Goal: Transaction & Acquisition: Purchase product/service

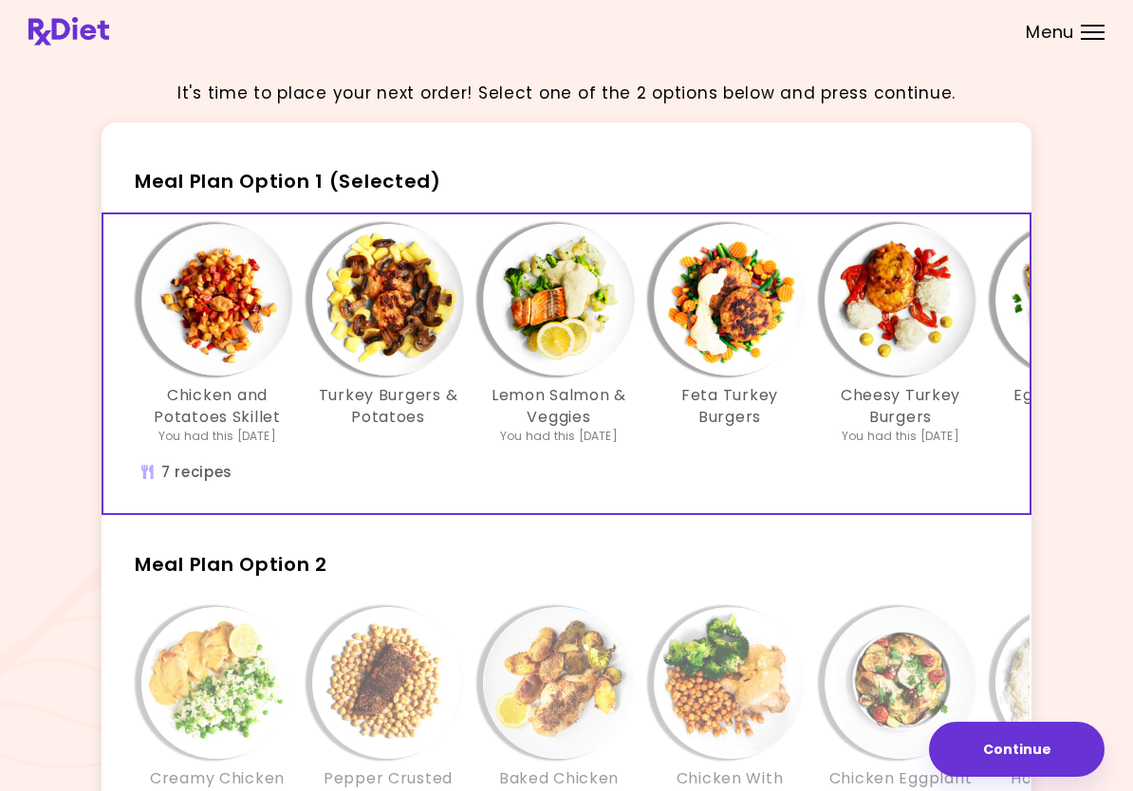
click at [396, 327] on img "Info - Turkey Burgers & Potatoes - Meal Plan Option 1 (Selected)" at bounding box center [388, 300] width 152 height 152
click at [481, 247] on div "Lemon Salmon & Veggies You had this [DATE]" at bounding box center [558, 334] width 171 height 221
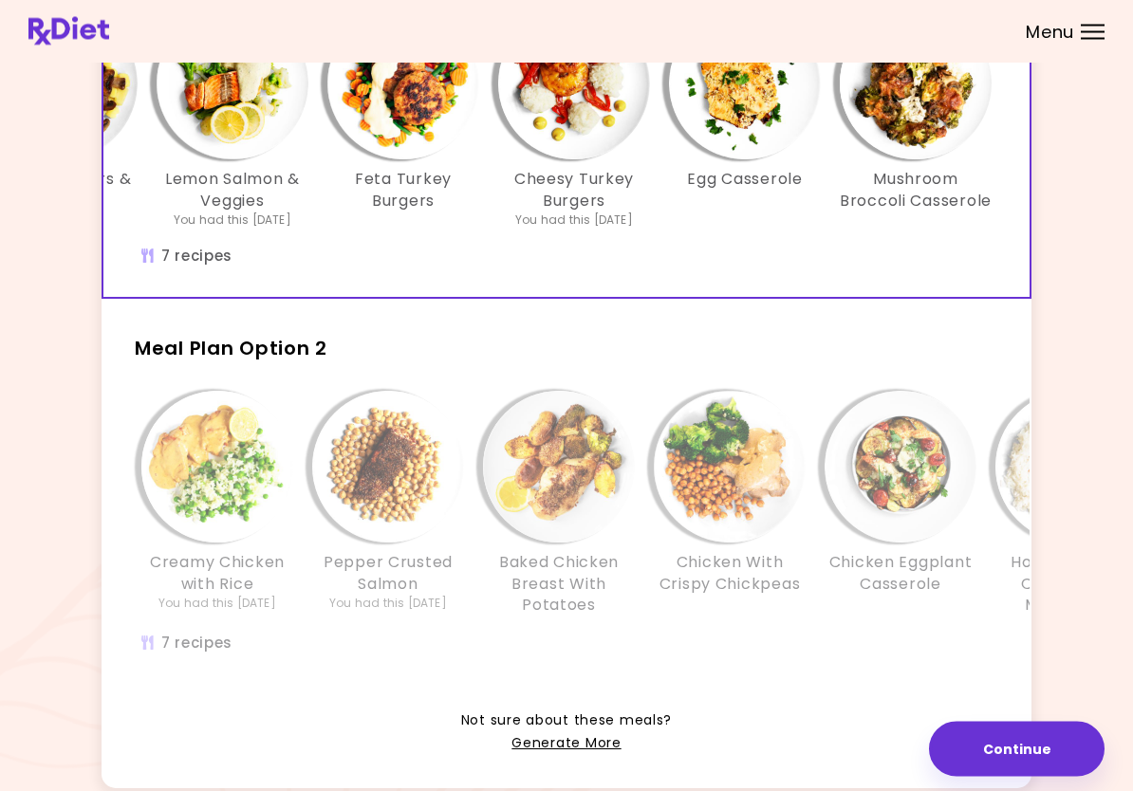
scroll to position [225, 0]
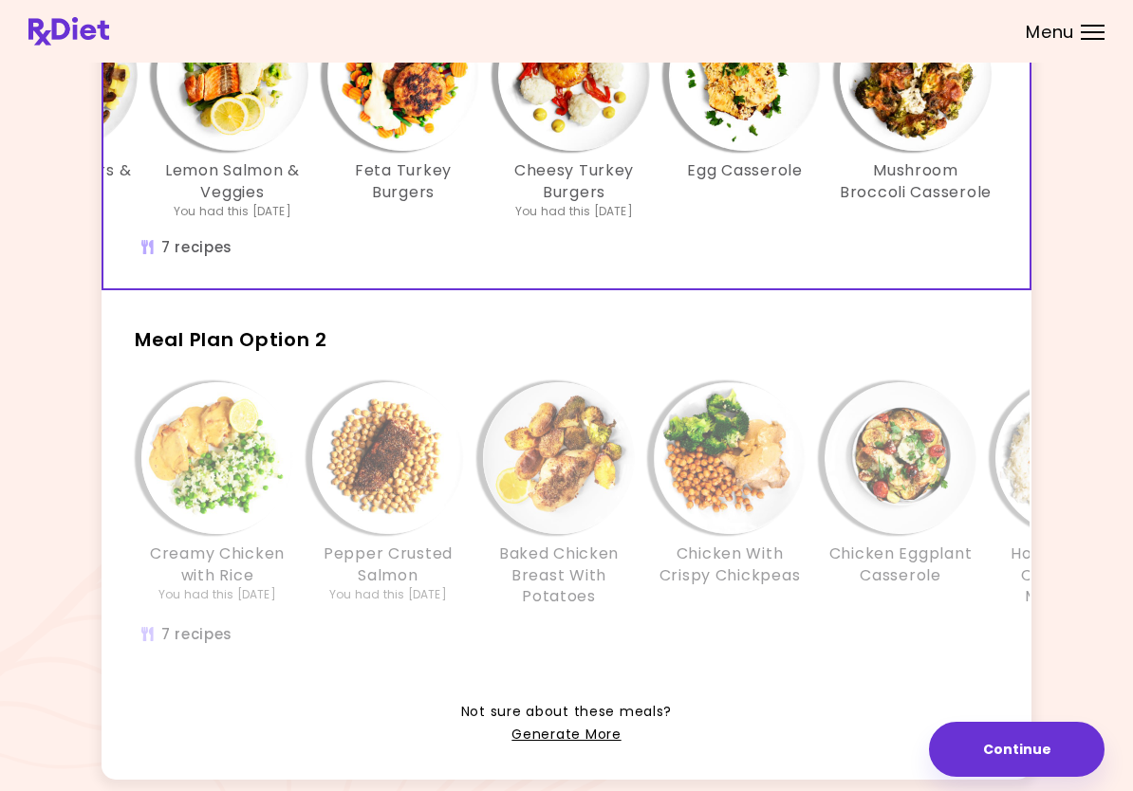
click at [199, 466] on img "Info - Creamy Chicken with Rice - Meal Plan Option 2" at bounding box center [217, 458] width 152 height 152
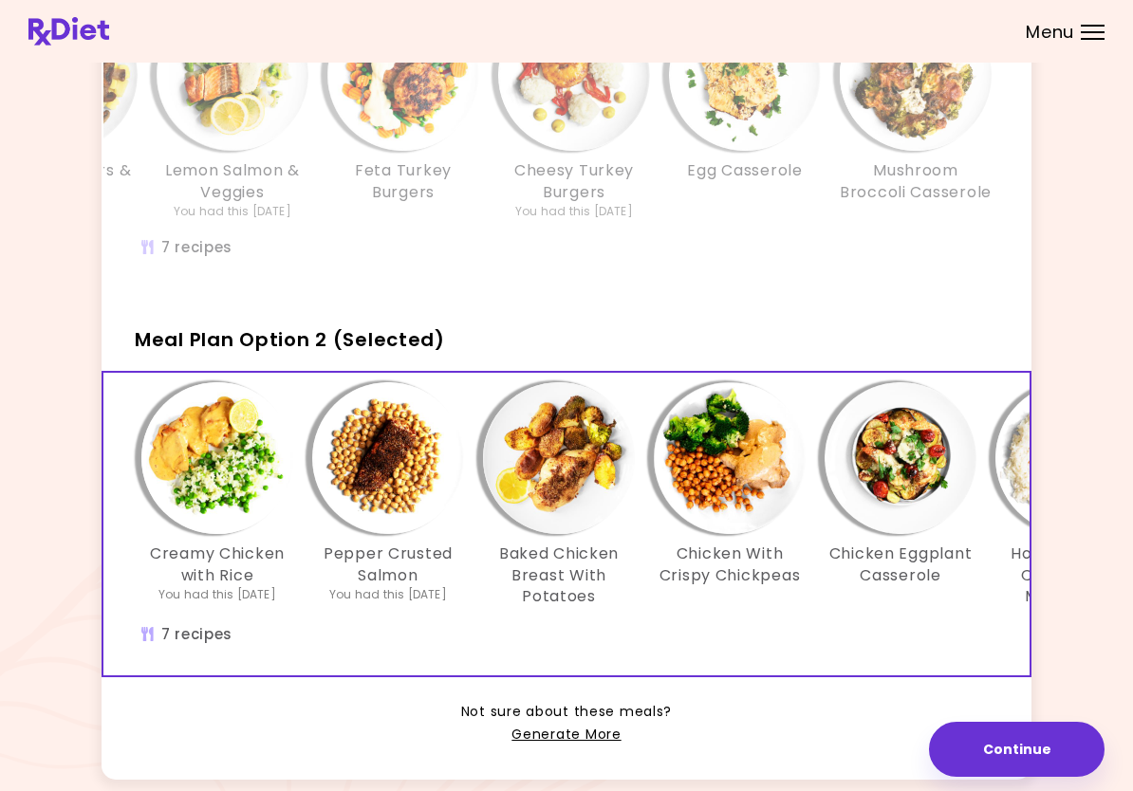
scroll to position [0, 0]
click at [641, 541] on div "Baked Chicken Breast With Potatoes" at bounding box center [558, 494] width 171 height 225
click at [1043, 738] on button "Continue" at bounding box center [1016, 749] width 175 height 55
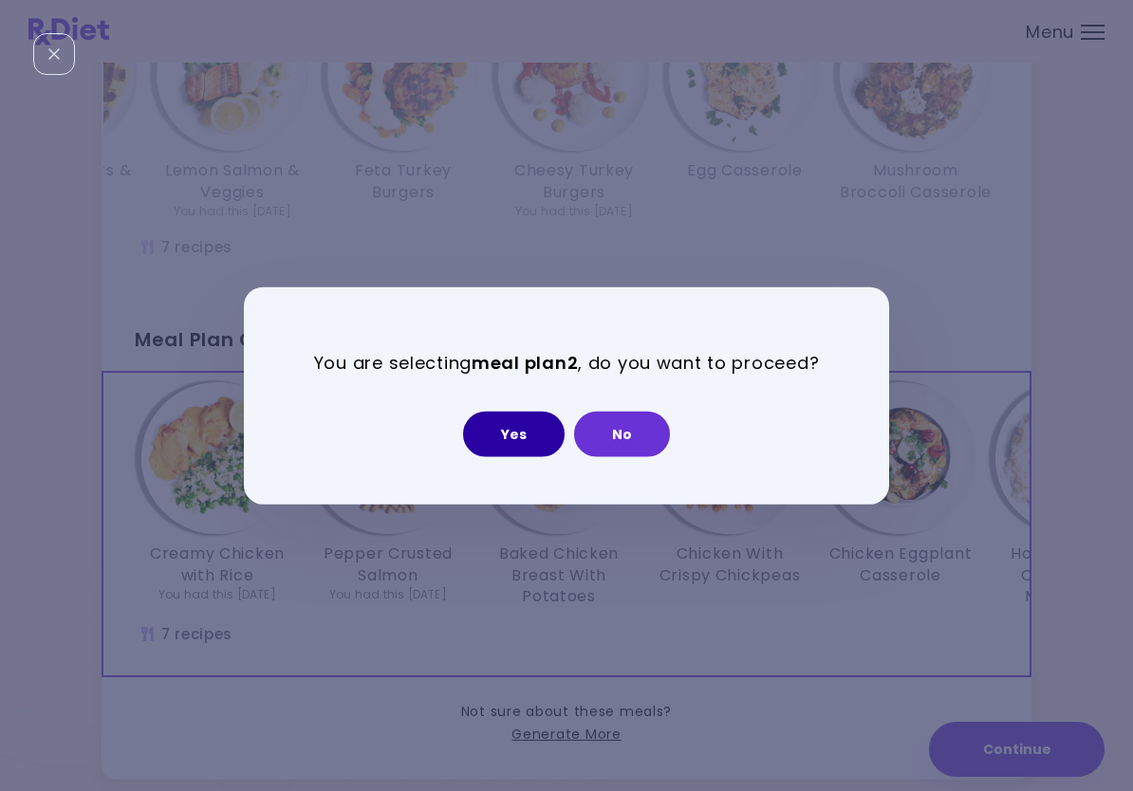
click at [513, 434] on button "Yes" at bounding box center [513, 434] width 101 height 46
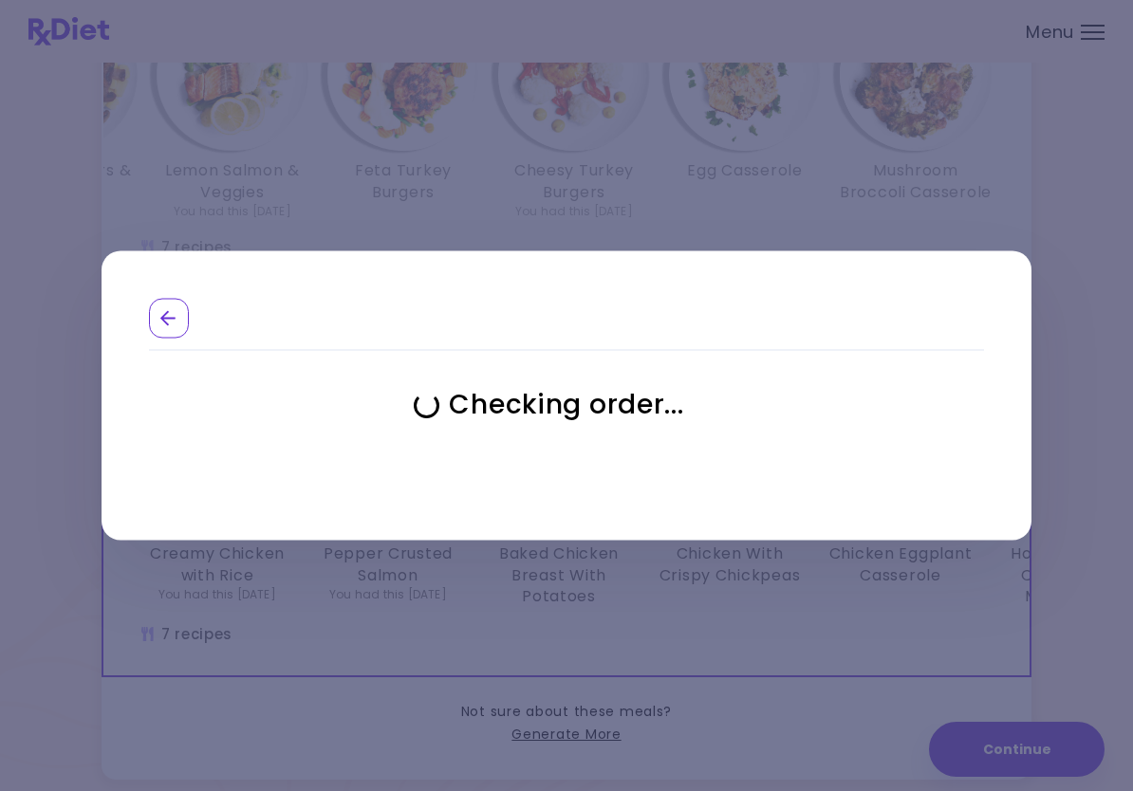
select select "**********"
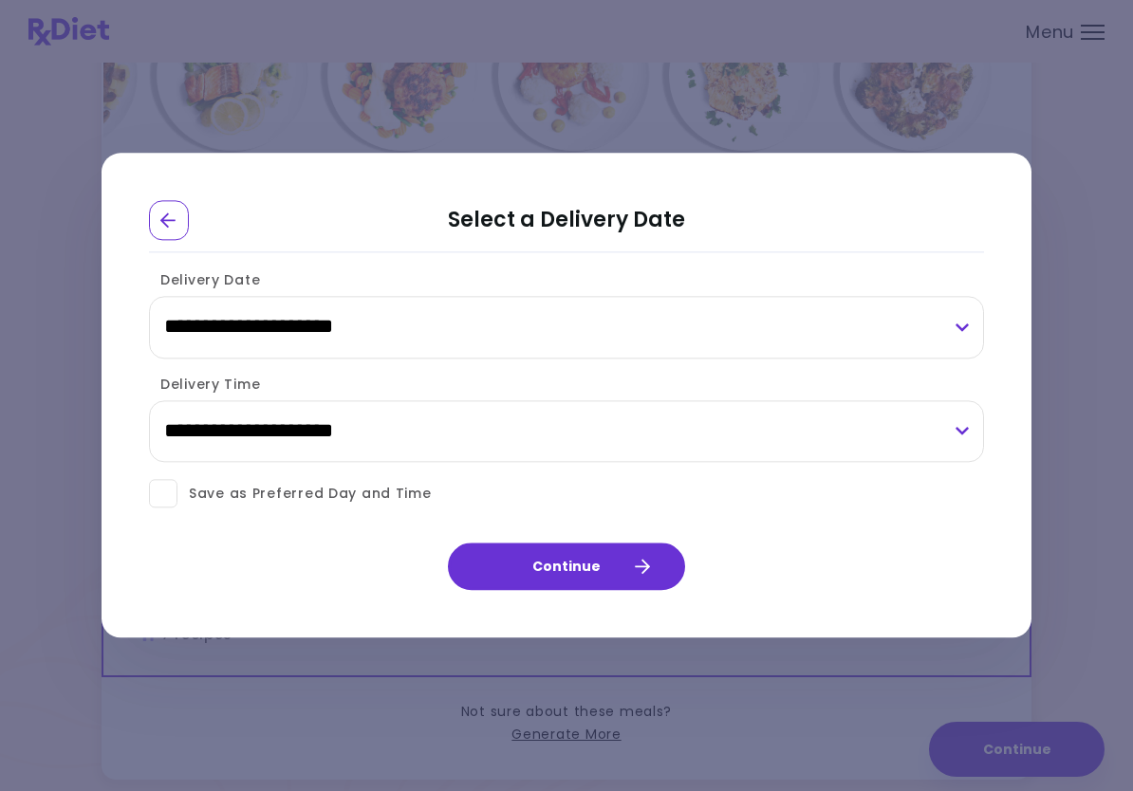
click at [168, 496] on span at bounding box center [163, 494] width 28 height 28
click at [599, 568] on button "Continue" at bounding box center [566, 567] width 237 height 47
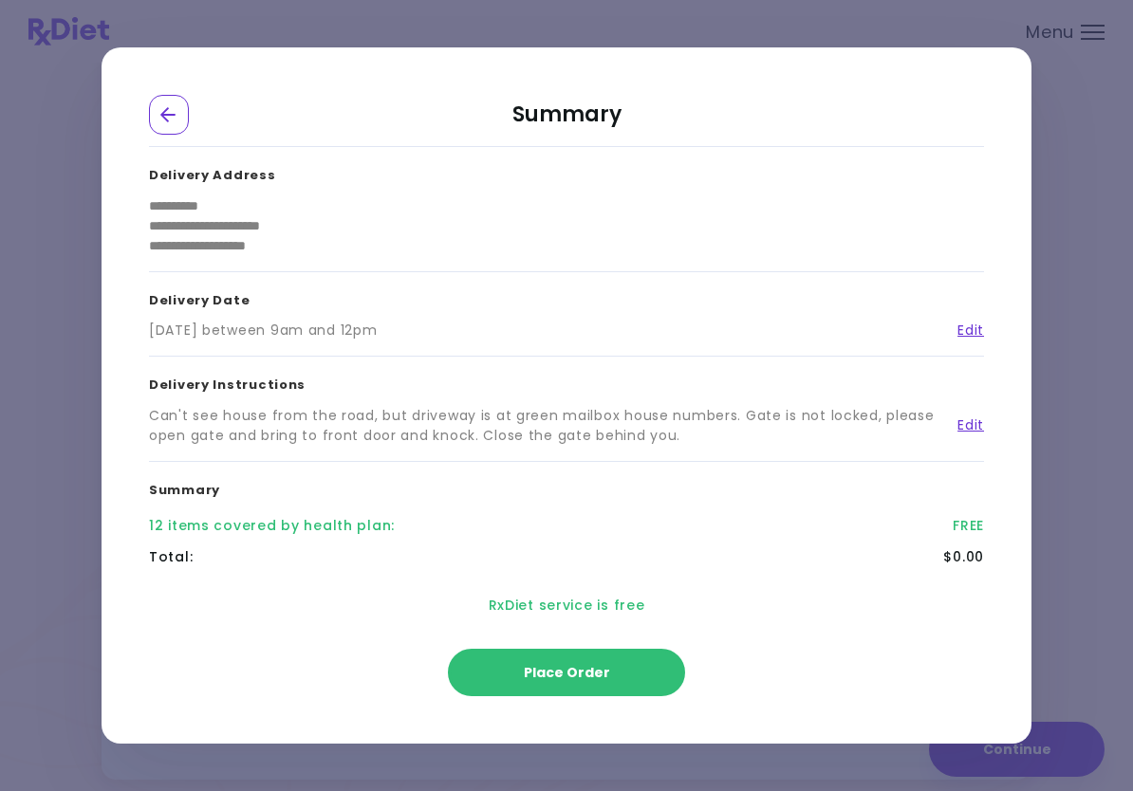
click at [594, 673] on span "Place Order" at bounding box center [567, 672] width 86 height 19
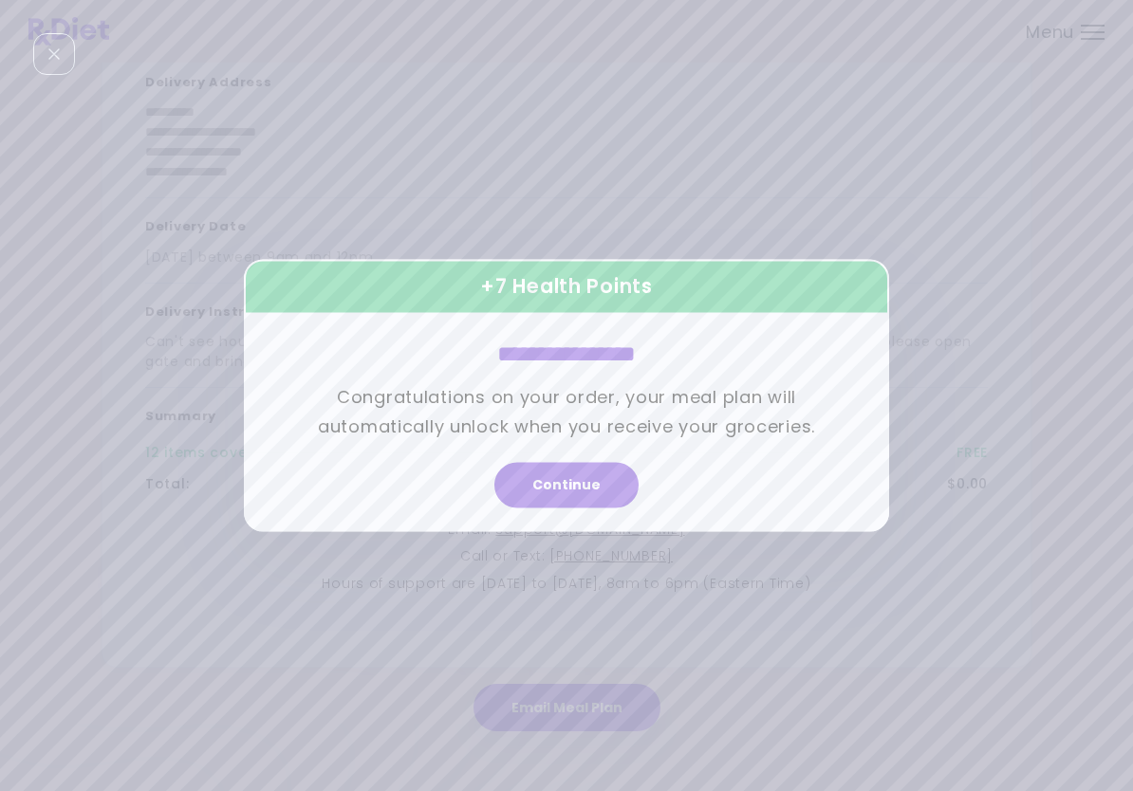
click at [569, 487] on button "Continue" at bounding box center [566, 486] width 144 height 46
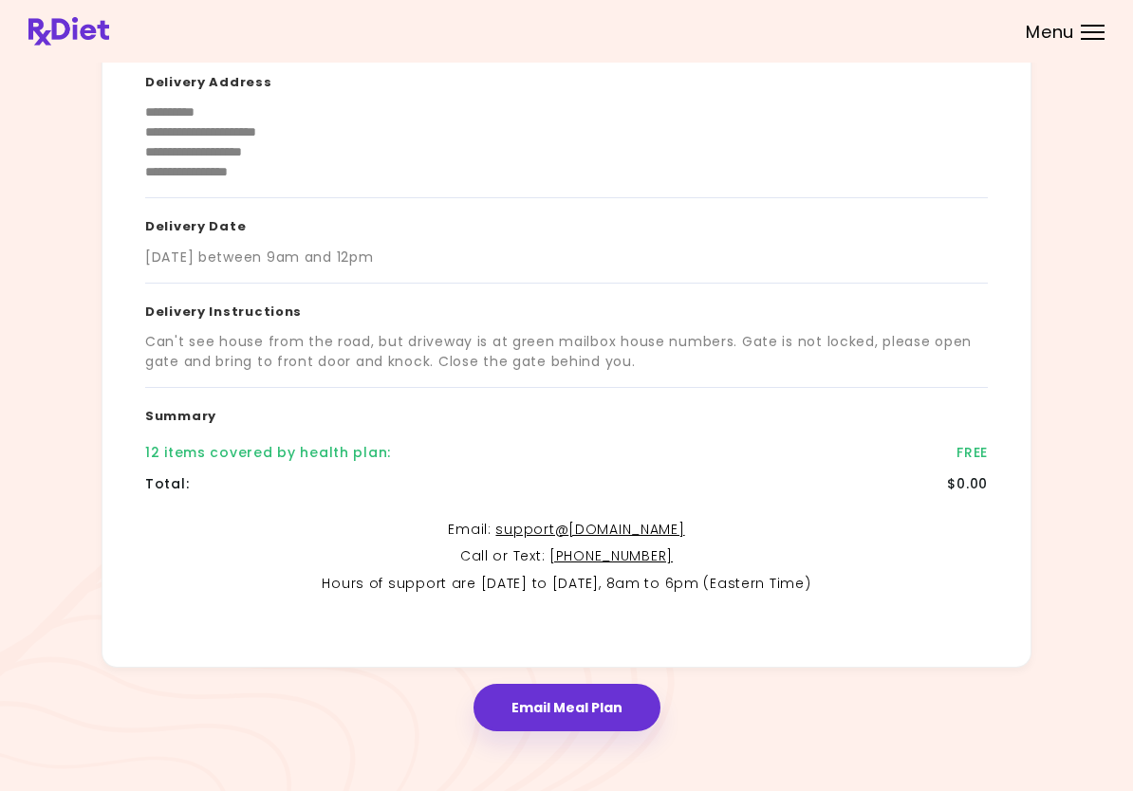
click at [562, 702] on button "Email Meal Plan" at bounding box center [566, 707] width 187 height 47
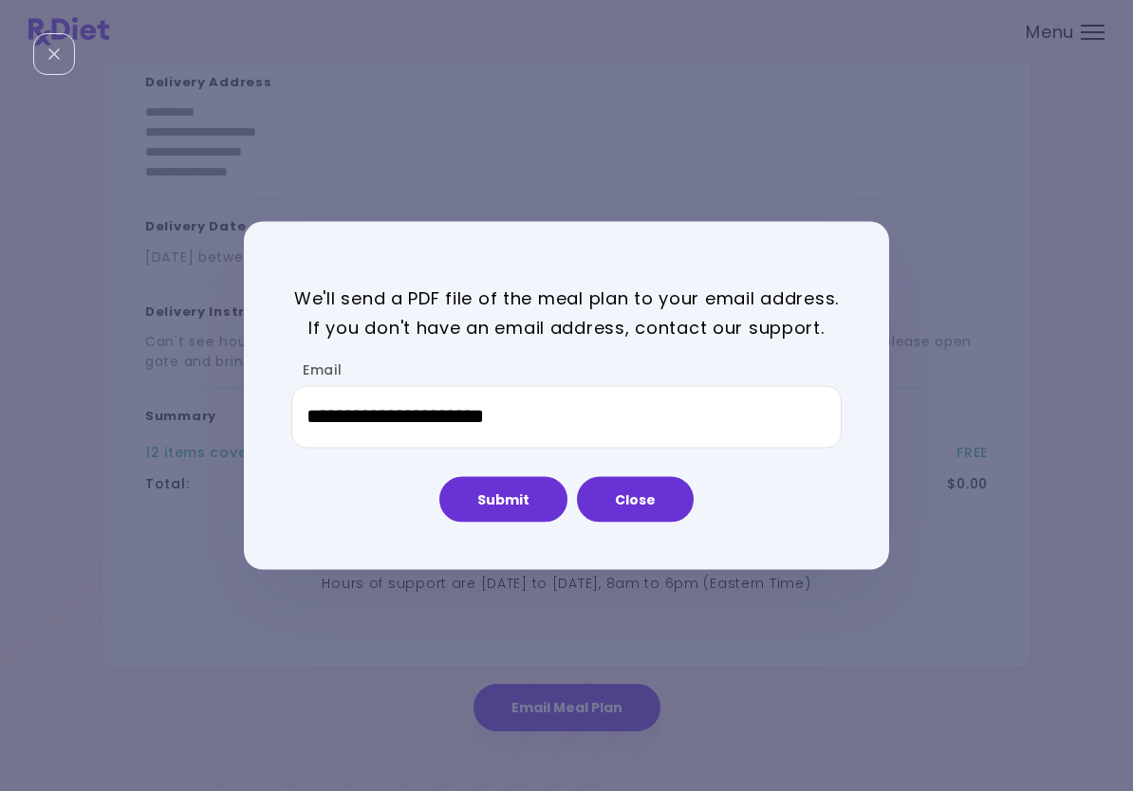
click at [516, 492] on button "Submit" at bounding box center [503, 499] width 128 height 46
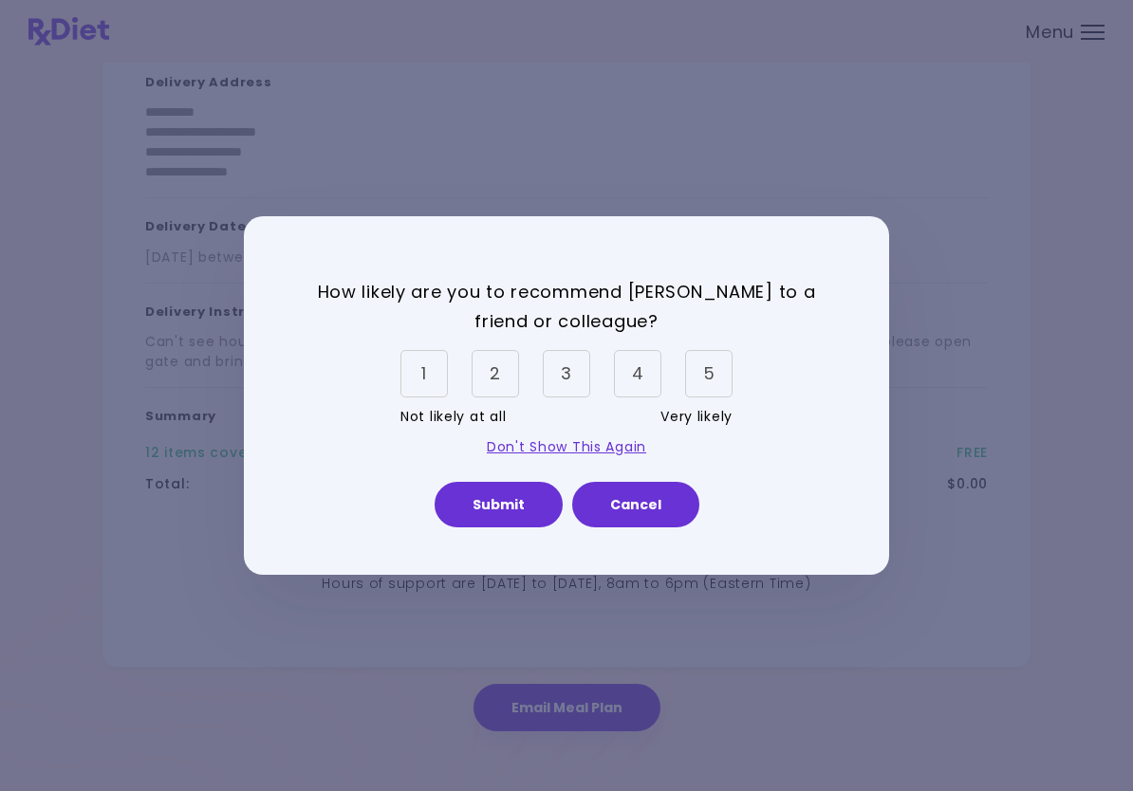
click at [709, 376] on div "5" at bounding box center [708, 373] width 47 height 47
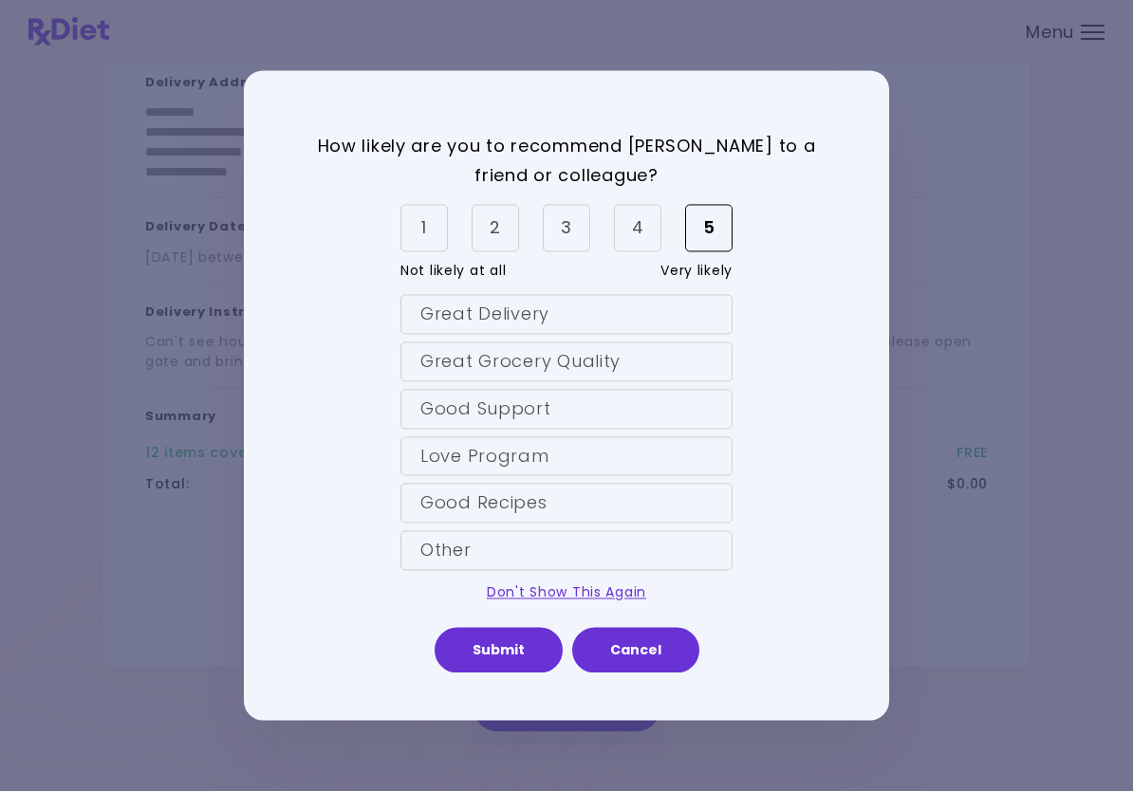
click at [688, 316] on div "Great Delivery" at bounding box center [566, 315] width 332 height 40
click at [702, 371] on div "Great Grocery Quality" at bounding box center [566, 361] width 332 height 40
click at [633, 501] on div "Good Recipes" at bounding box center [566, 504] width 332 height 40
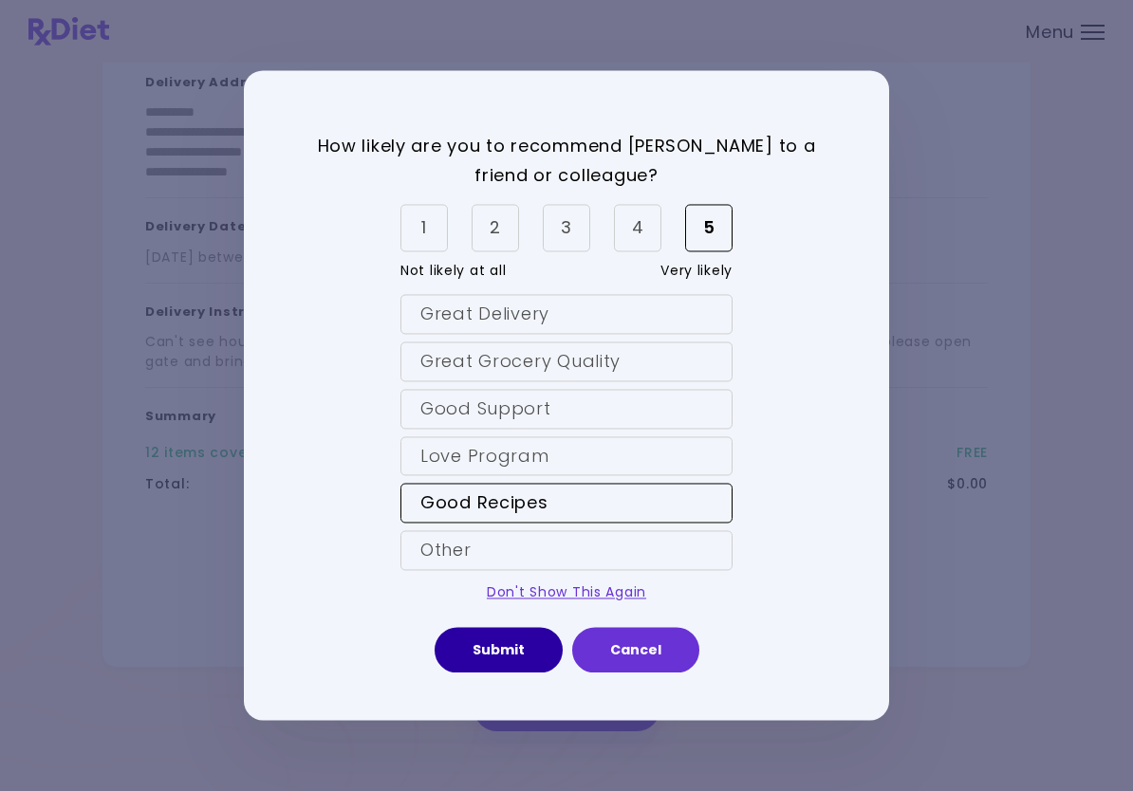
click at [506, 647] on button "Submit" at bounding box center [498, 651] width 128 height 46
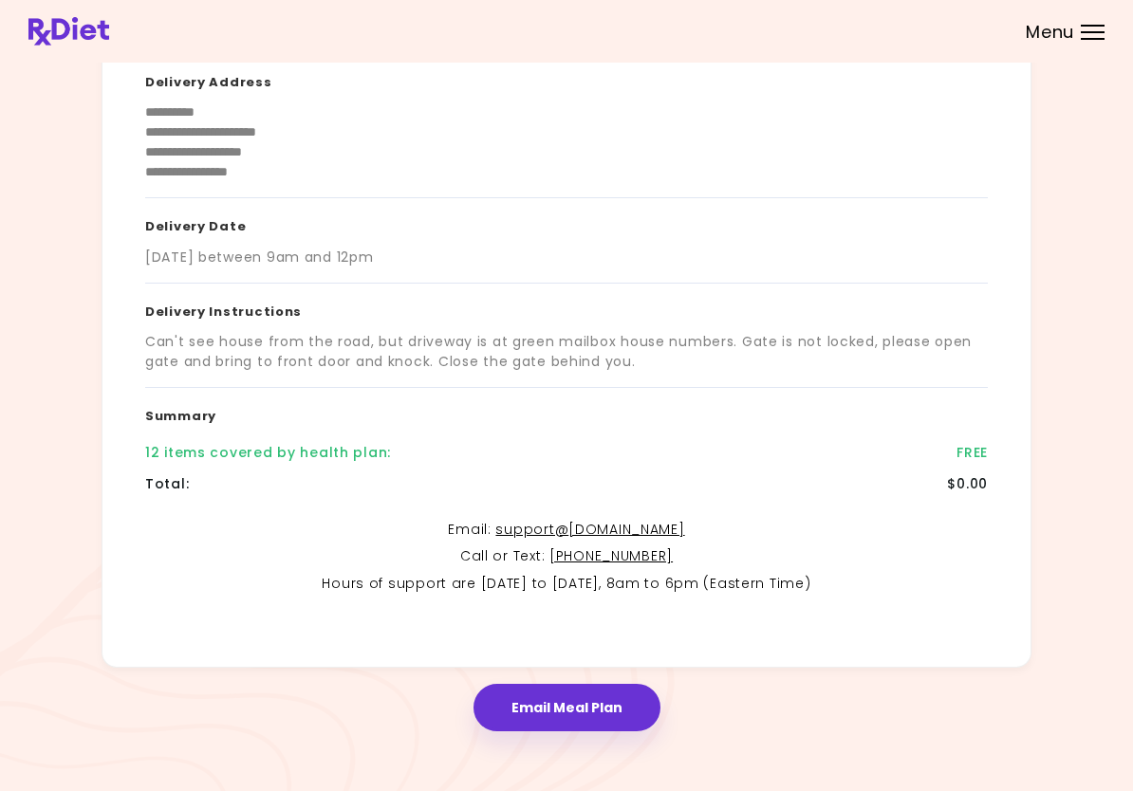
click at [1099, 38] on div at bounding box center [1092, 39] width 24 height 2
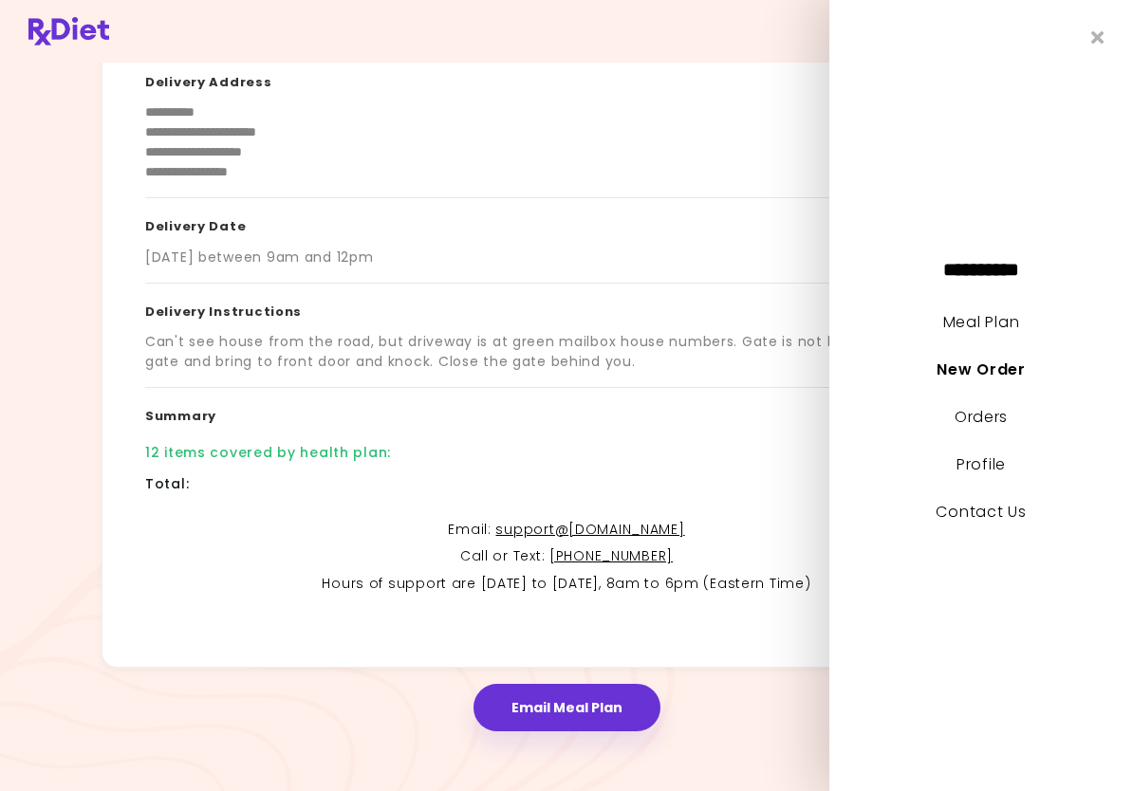
click at [986, 411] on link "Orders" at bounding box center [980, 417] width 53 height 22
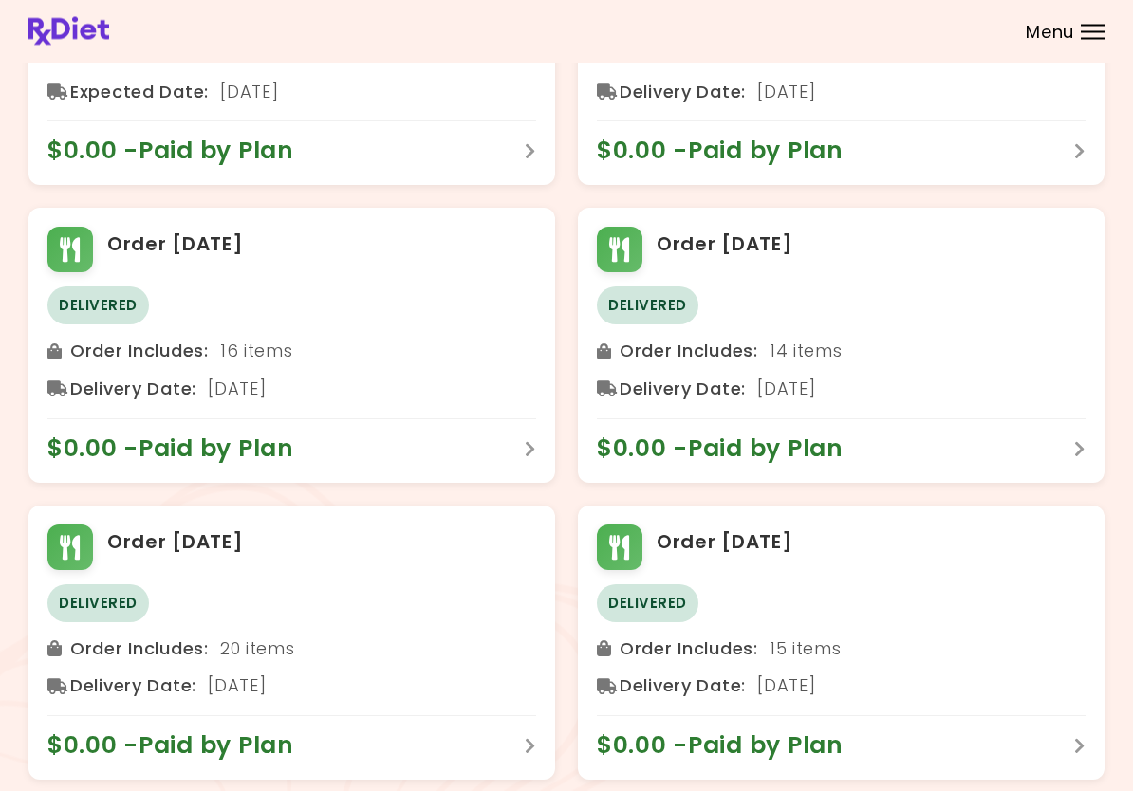
scroll to position [236, 0]
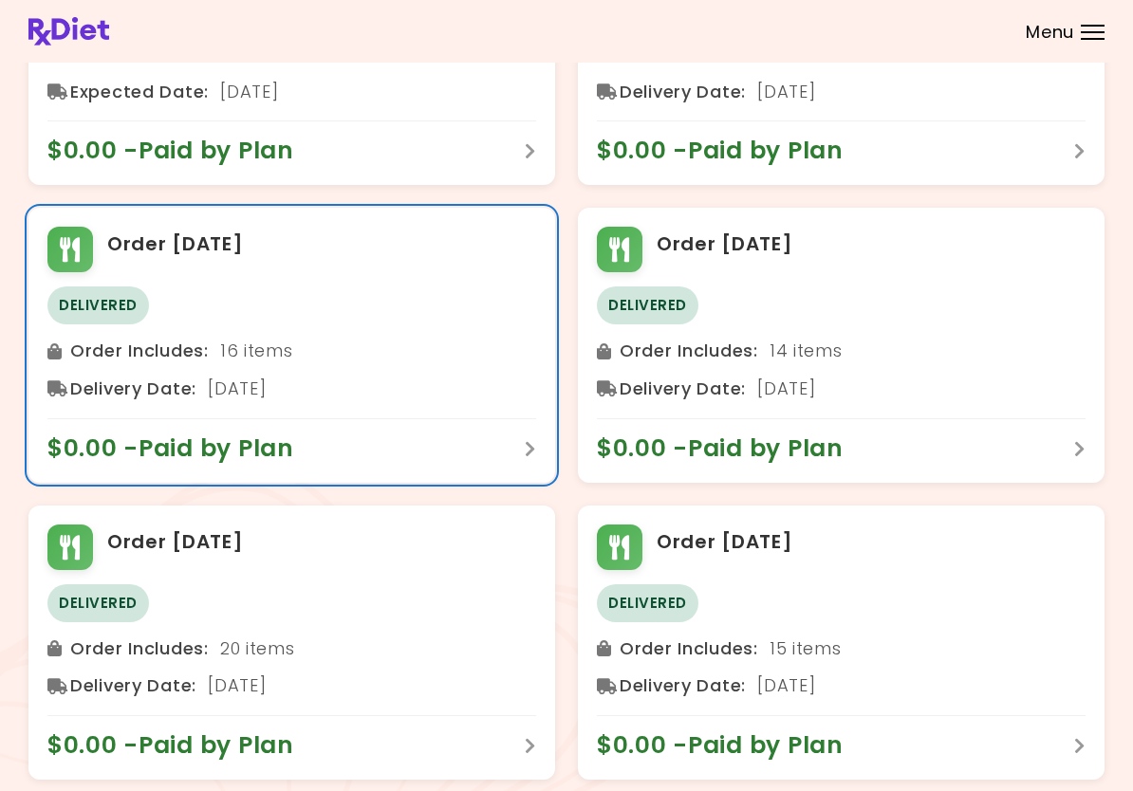
click at [517, 445] on div "$0.00 - Paid by Plan" at bounding box center [291, 441] width 489 height 46
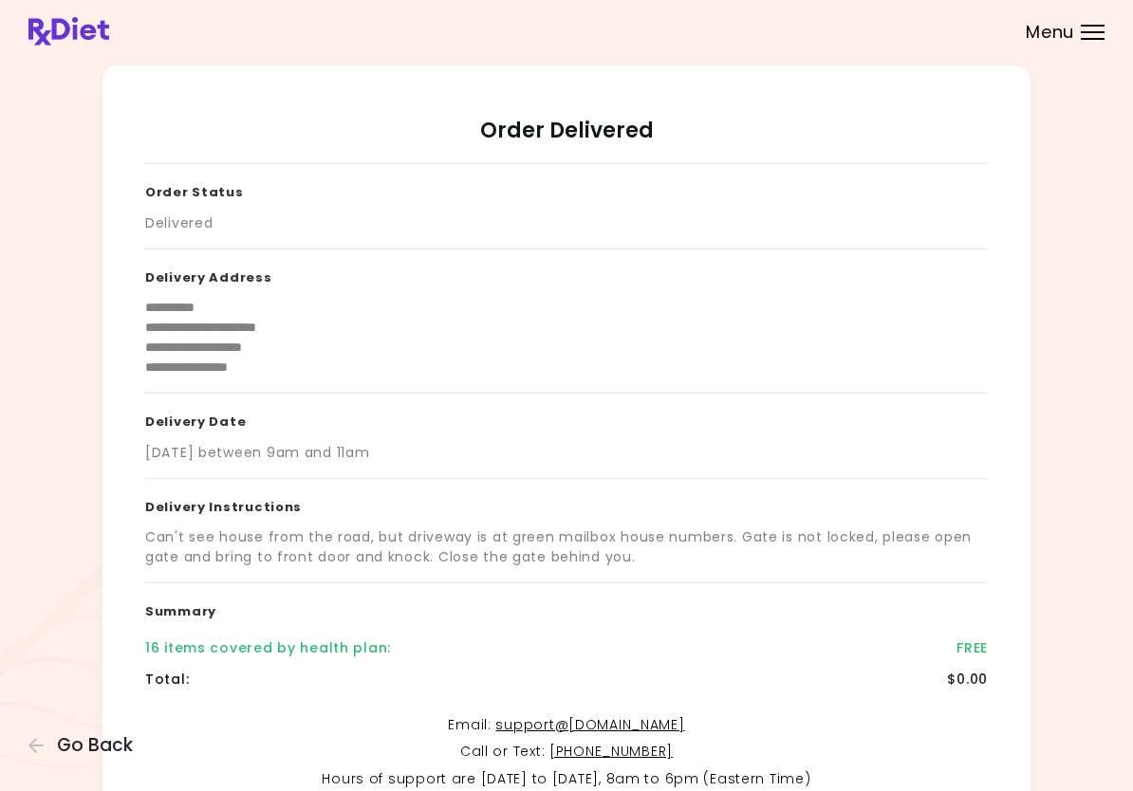
click at [33, 746] on icon "button" at bounding box center [36, 745] width 17 height 17
